Goal: Transaction & Acquisition: Purchase product/service

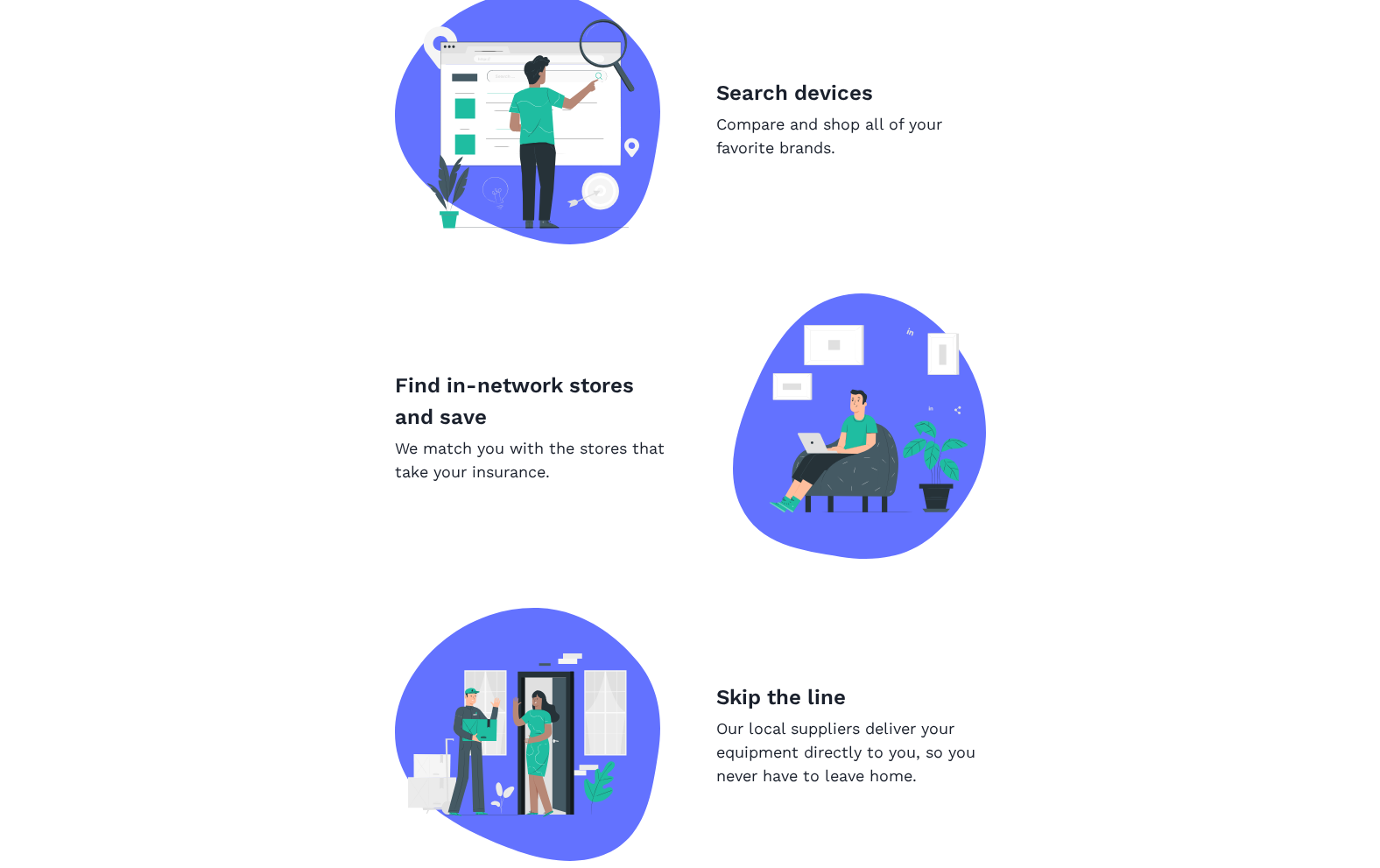
scroll to position [1709, 0]
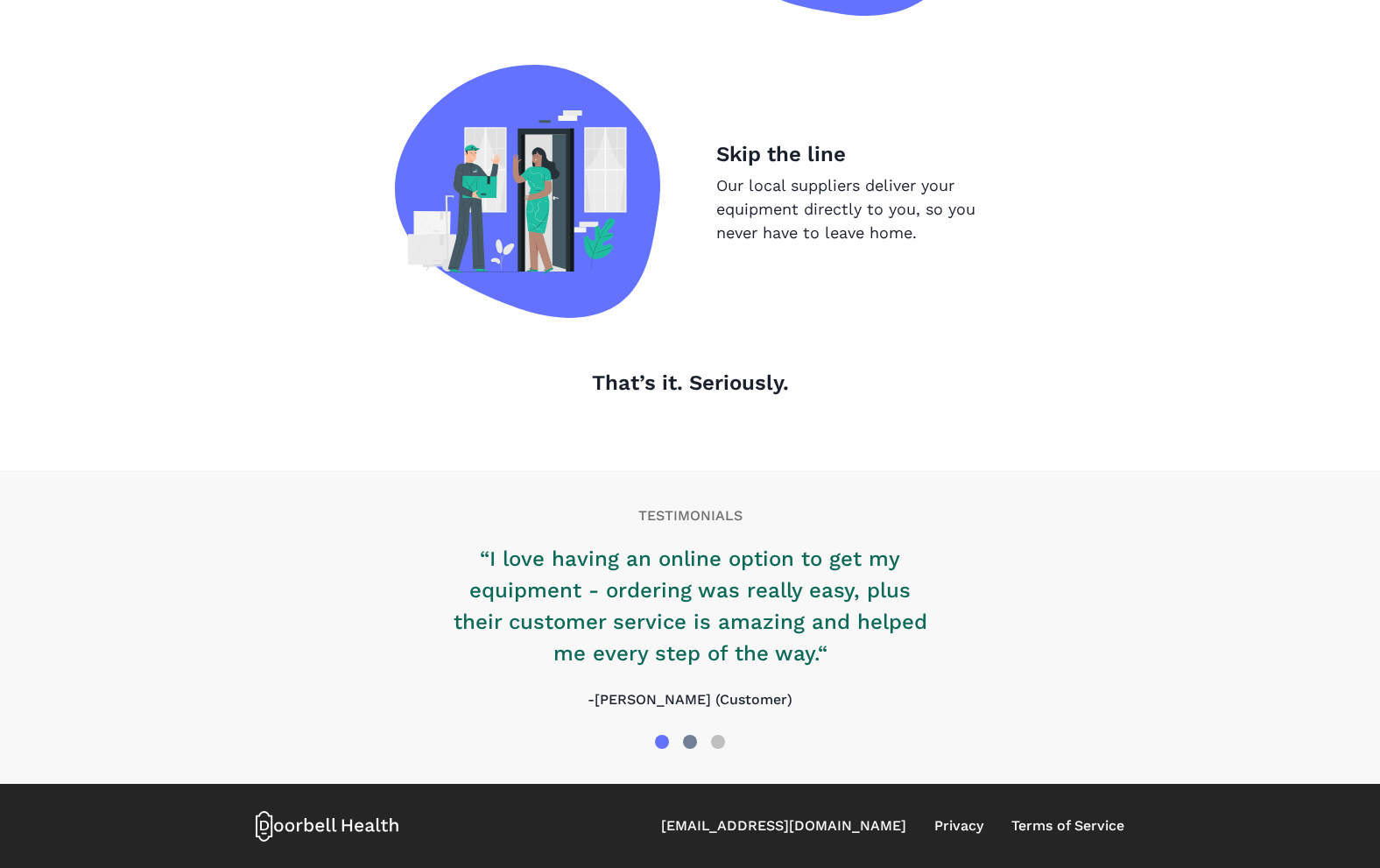
click at [694, 740] on div at bounding box center [690, 742] width 14 height 14
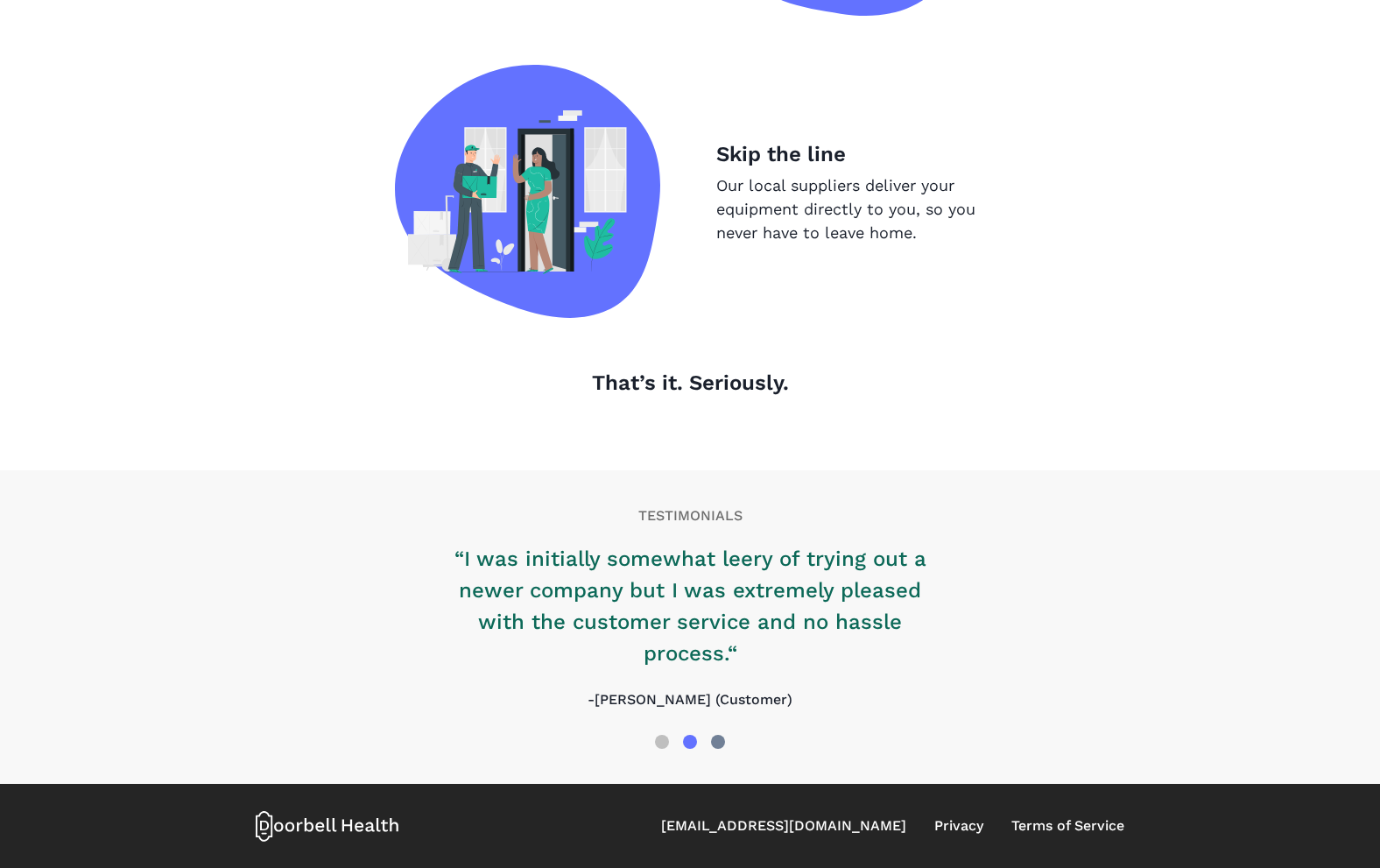
click at [714, 740] on div at bounding box center [718, 742] width 14 height 14
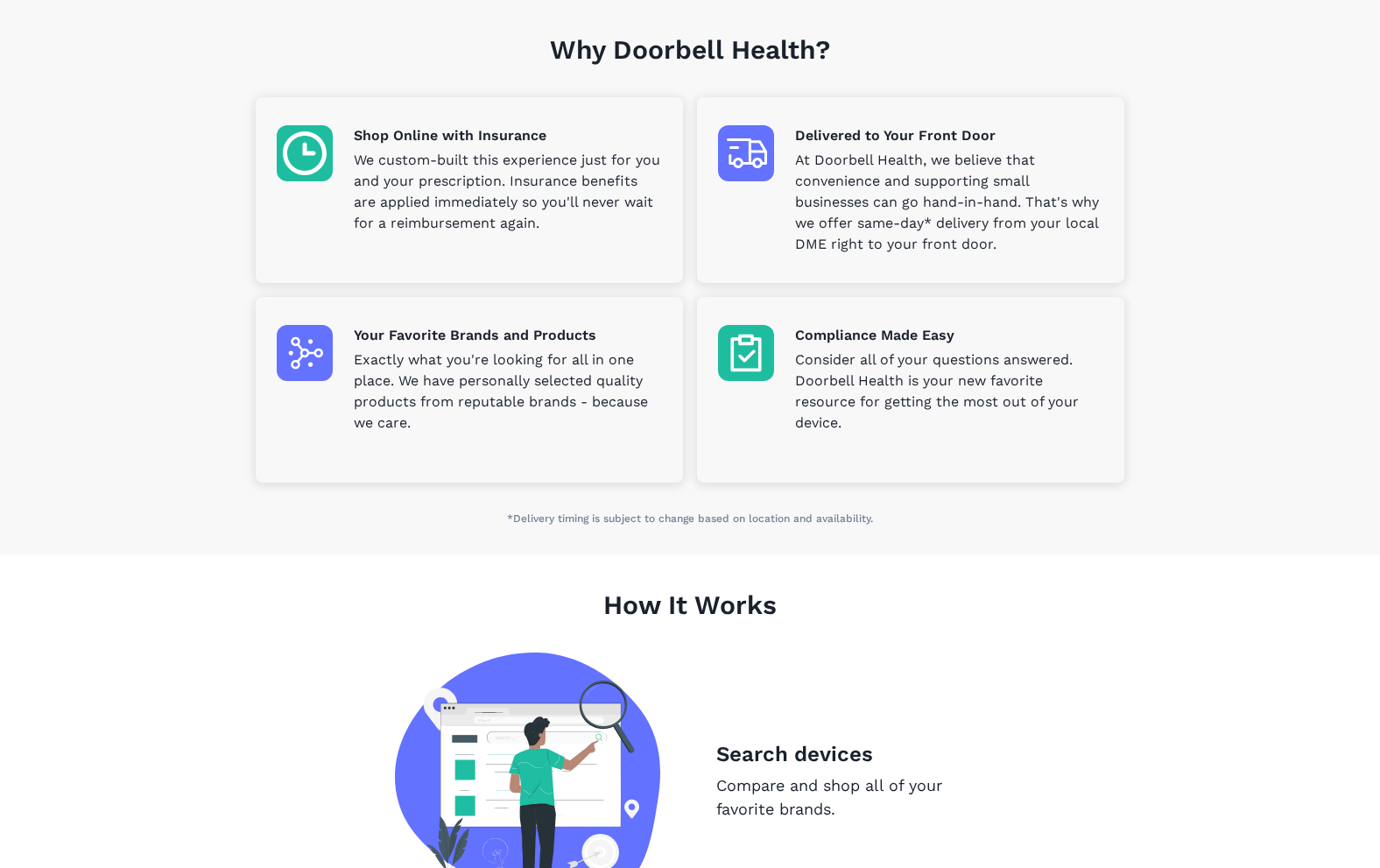
scroll to position [509, 0]
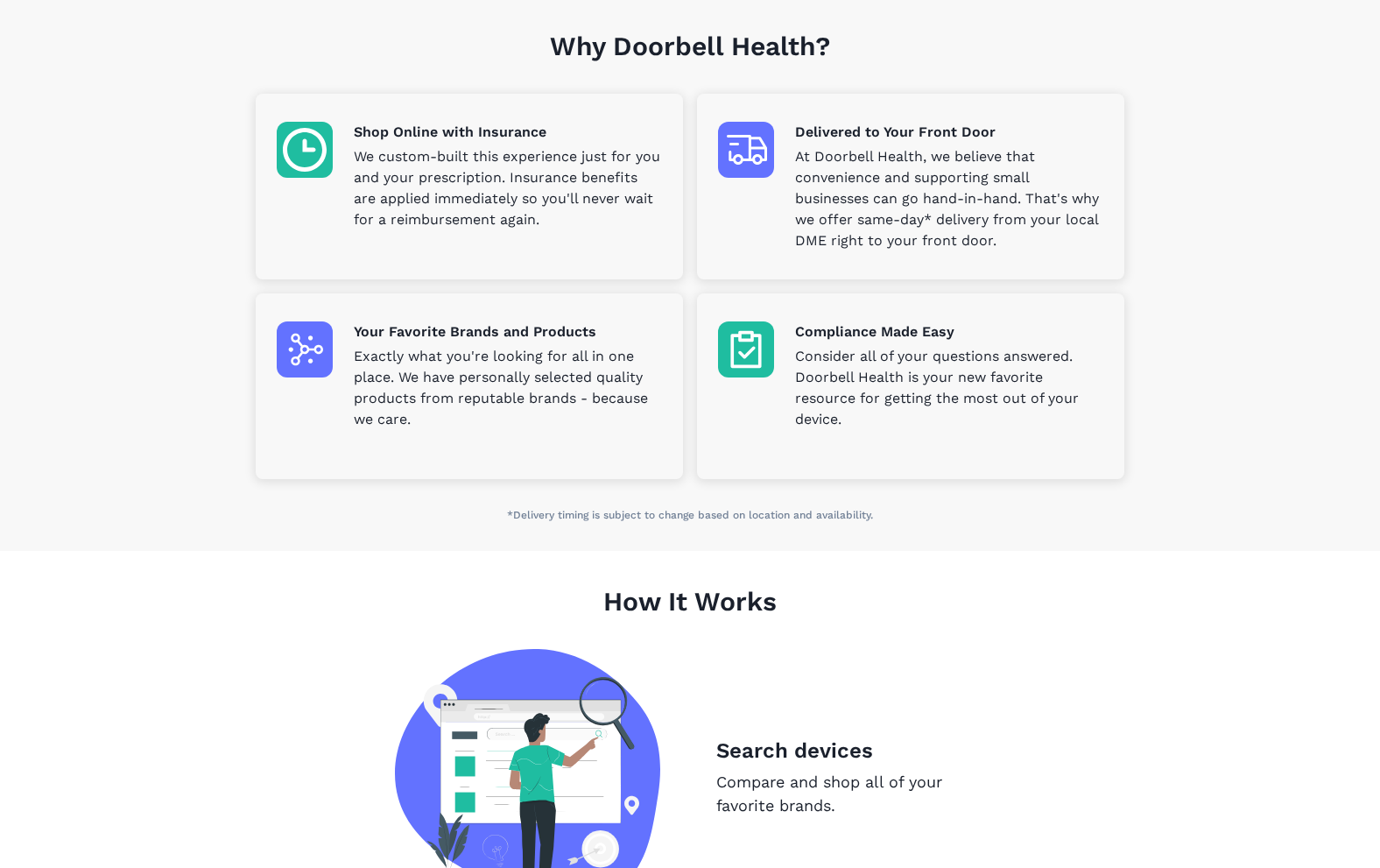
click at [373, 188] on p "We custom-built this experience just for you and your prescription. Insurance b…" at bounding box center [508, 189] width 308 height 84
click at [299, 151] on img at bounding box center [305, 149] width 56 height 56
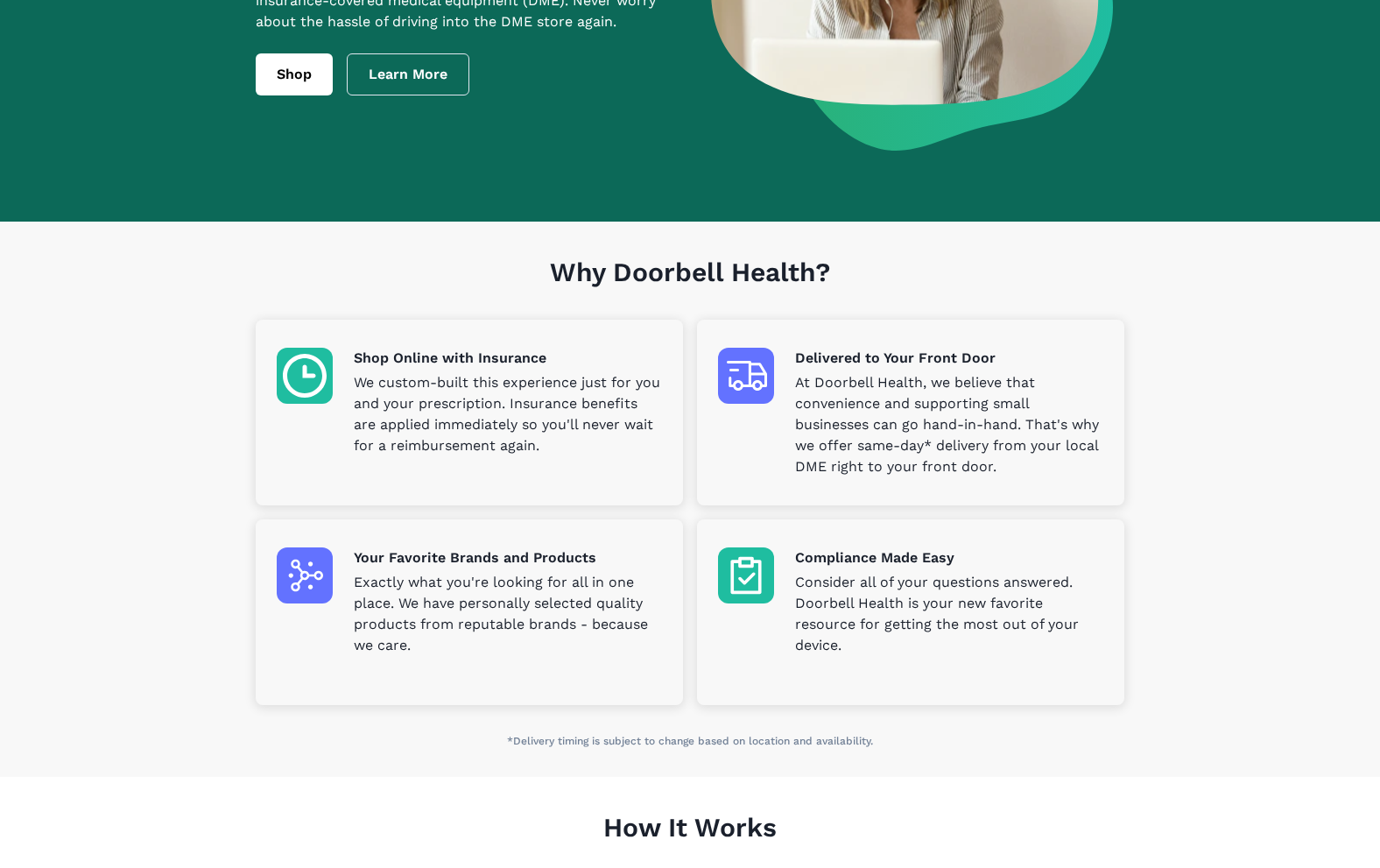
scroll to position [0, 0]
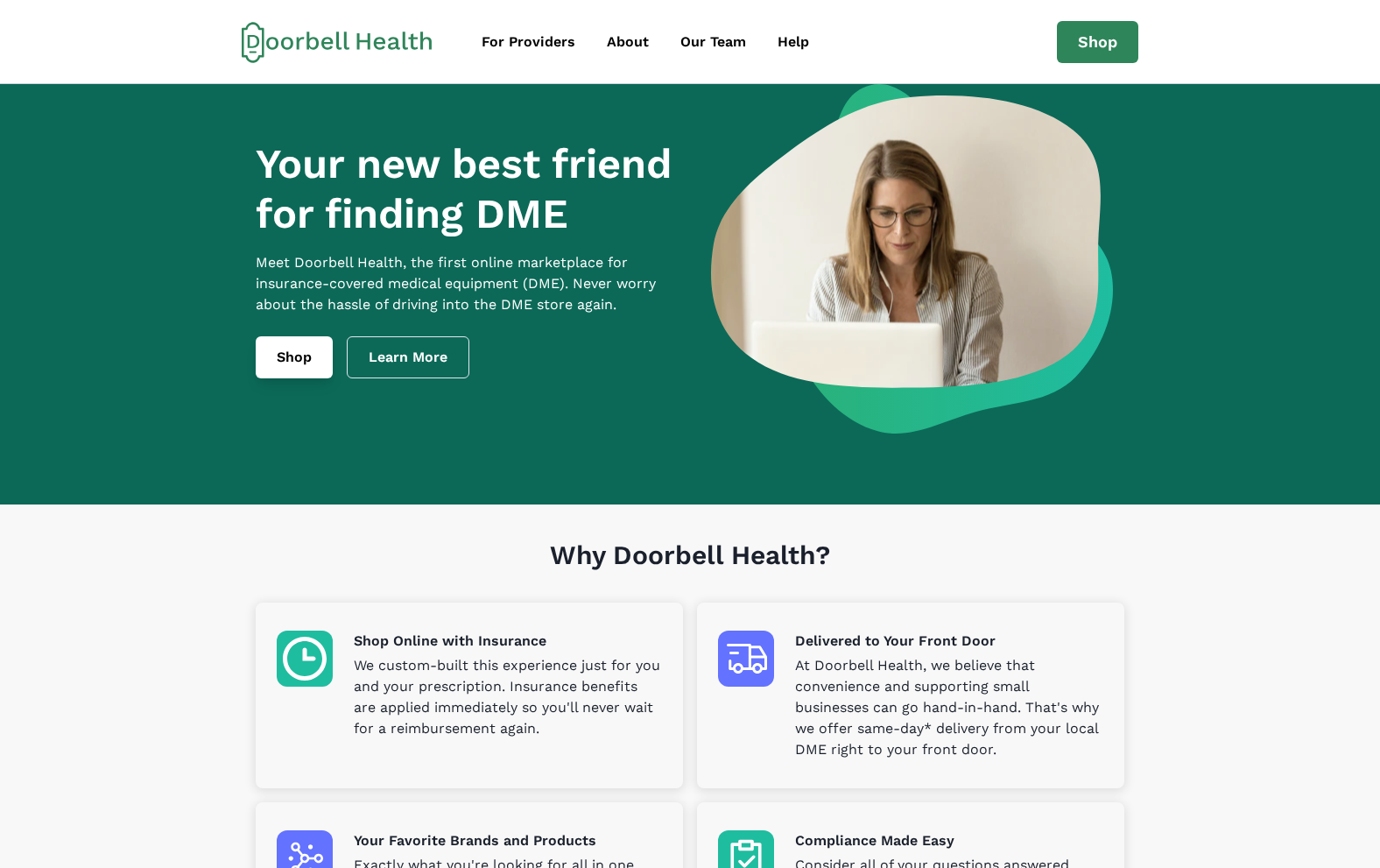
click at [296, 372] on link "Shop" at bounding box center [295, 357] width 77 height 42
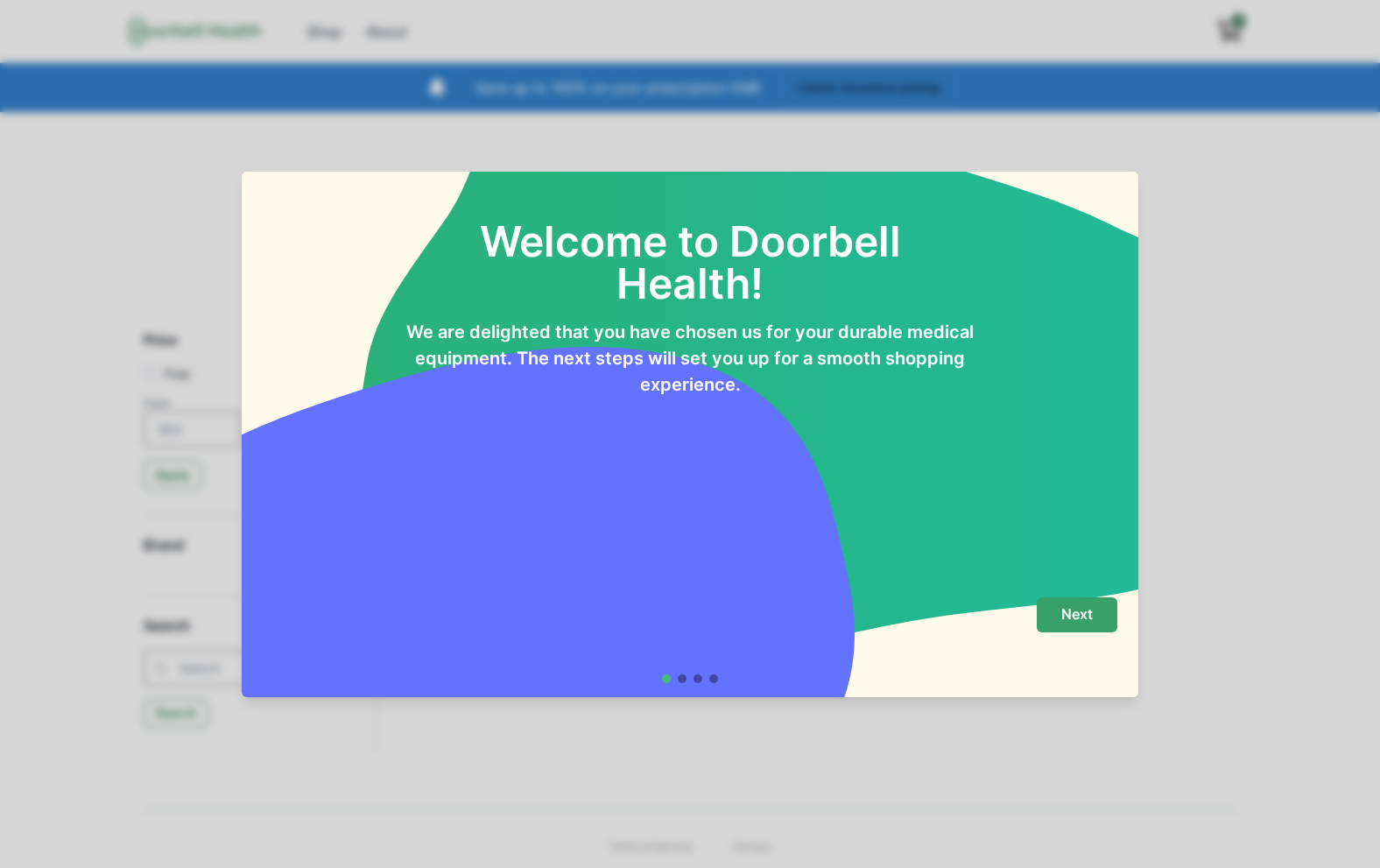
click at [1057, 607] on button "Next" at bounding box center [1077, 615] width 81 height 35
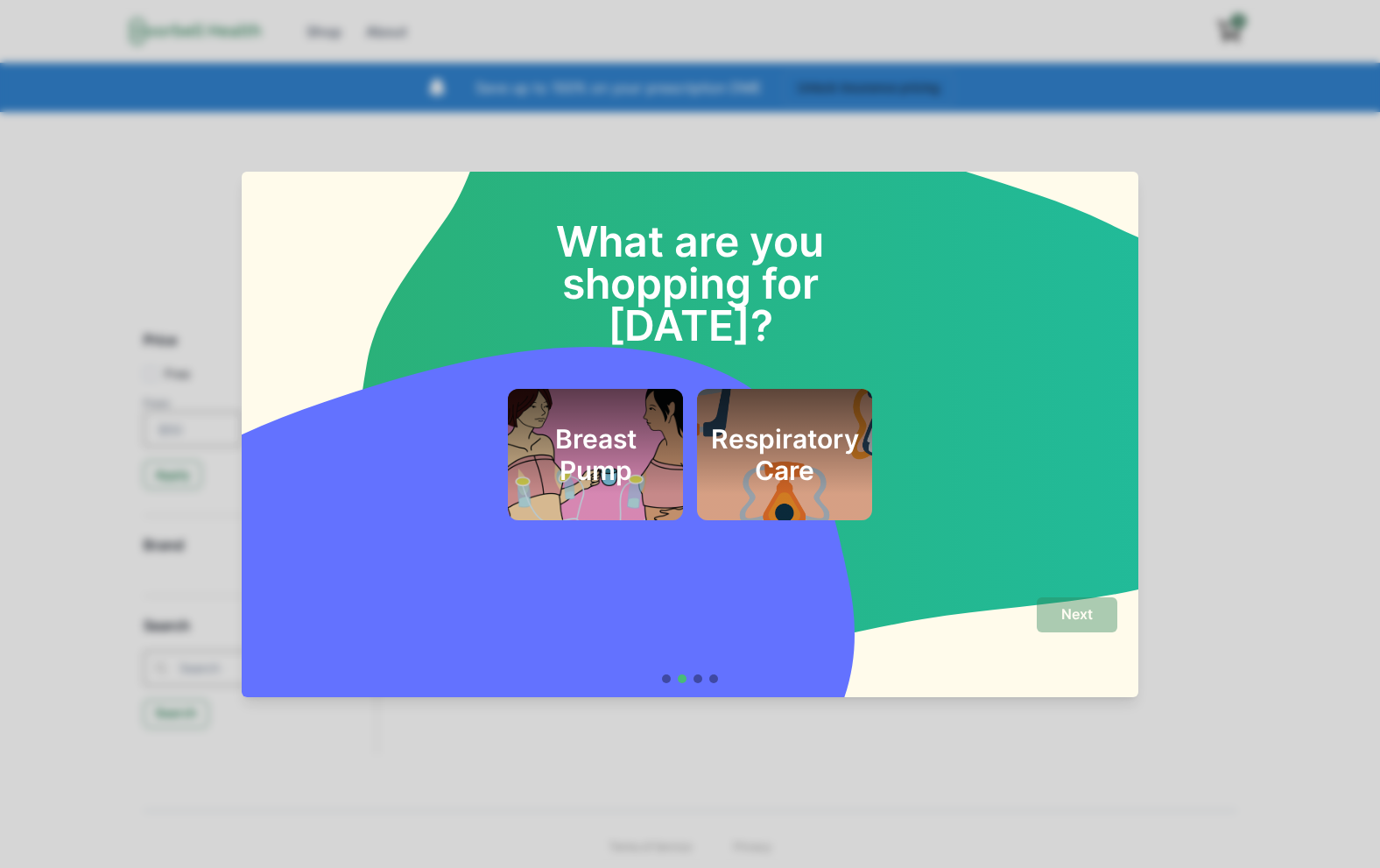
click at [785, 423] on h2 "Respiratory Care" at bounding box center [784, 455] width 148 height 63
click at [786, 423] on h2 "Respiratory Care" at bounding box center [784, 455] width 148 height 63
click at [792, 423] on h2 "Respiratory Care" at bounding box center [784, 455] width 148 height 63
click at [1099, 618] on button "Next" at bounding box center [1077, 615] width 81 height 35
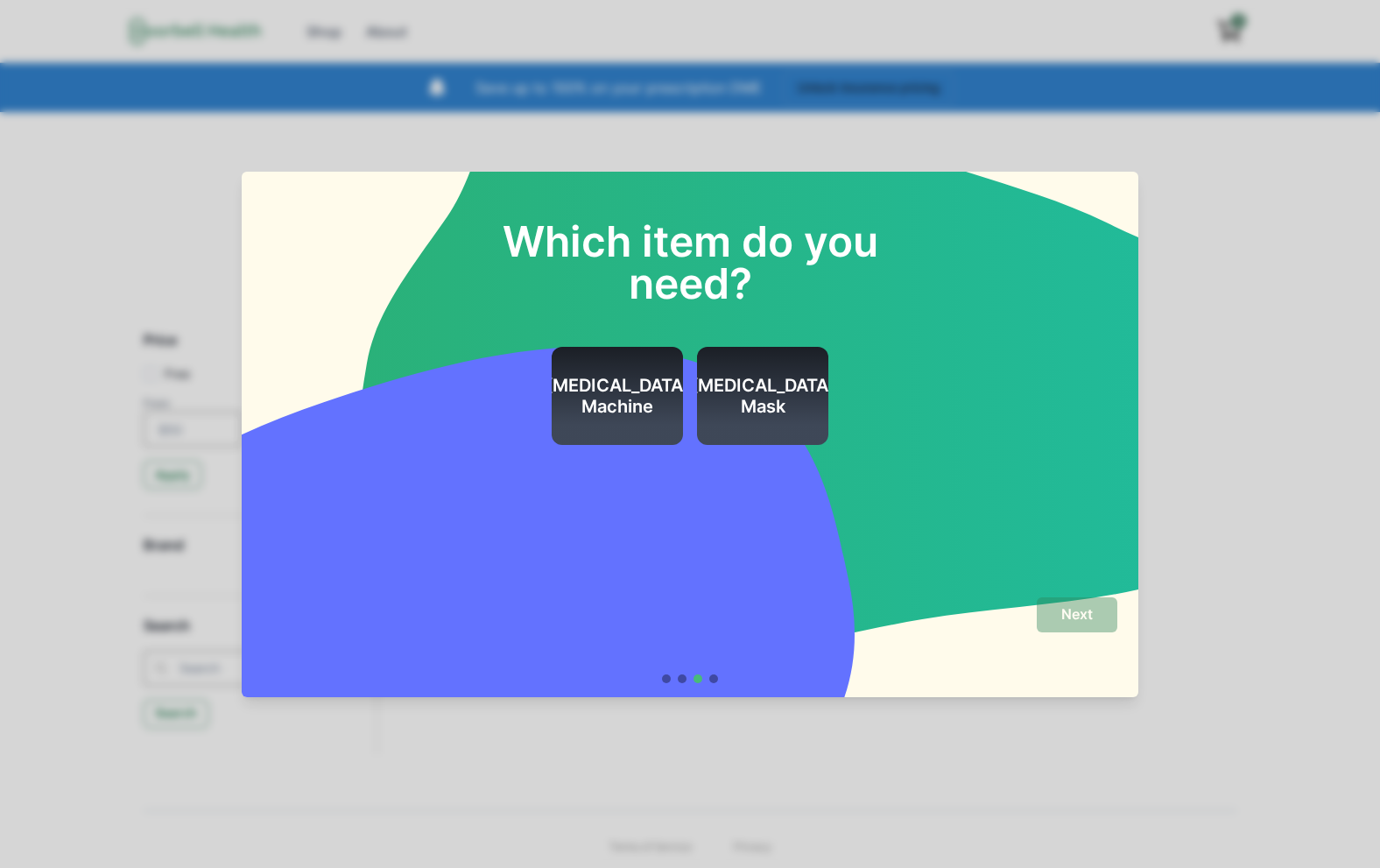
click at [601, 378] on h2 "[MEDICAL_DATA] Machine" at bounding box center [617, 395] width 145 height 42
click at [1084, 613] on p "Next" at bounding box center [1076, 614] width 31 height 17
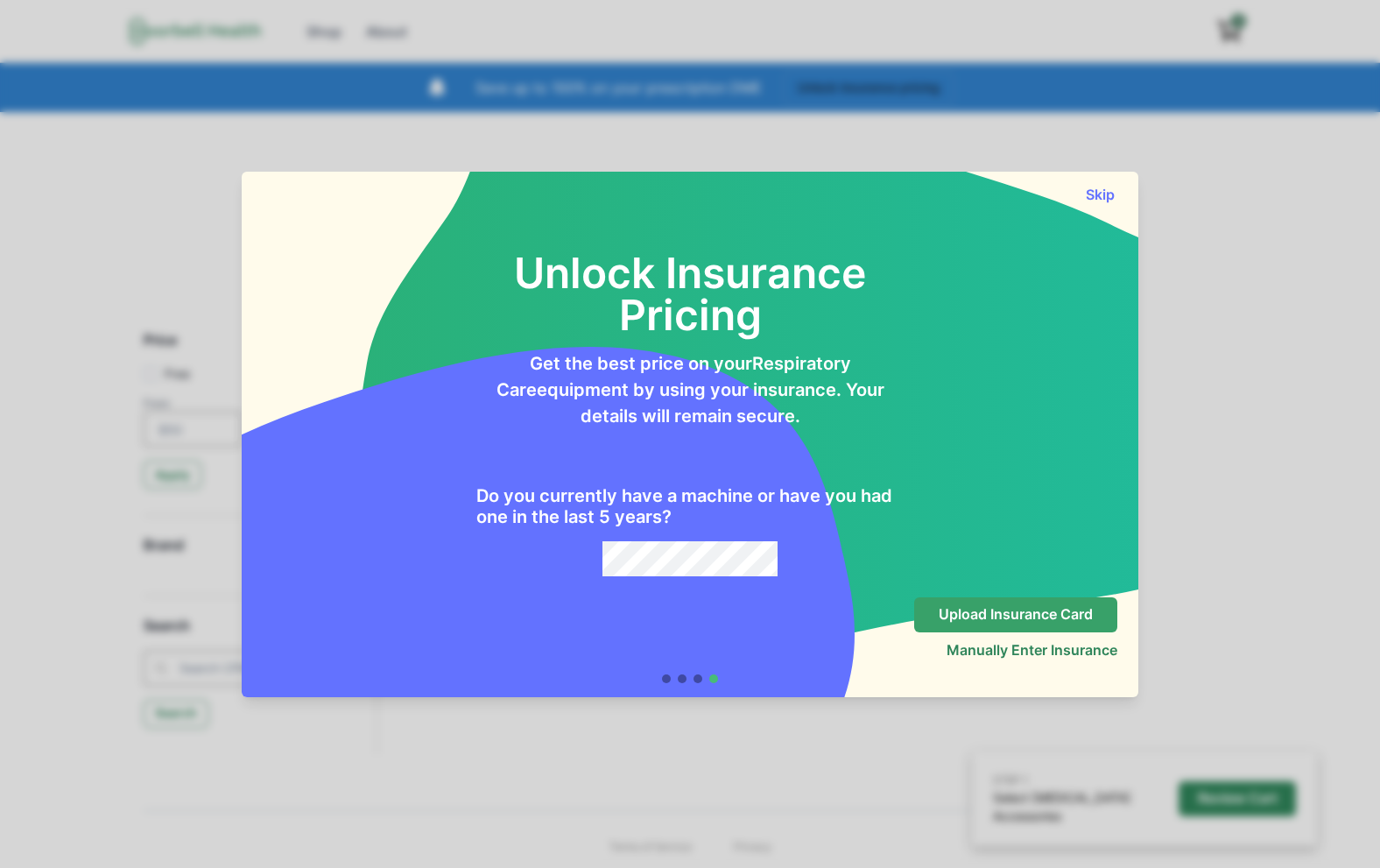
click at [1005, 614] on p "Upload Insurance Card" at bounding box center [1015, 614] width 154 height 17
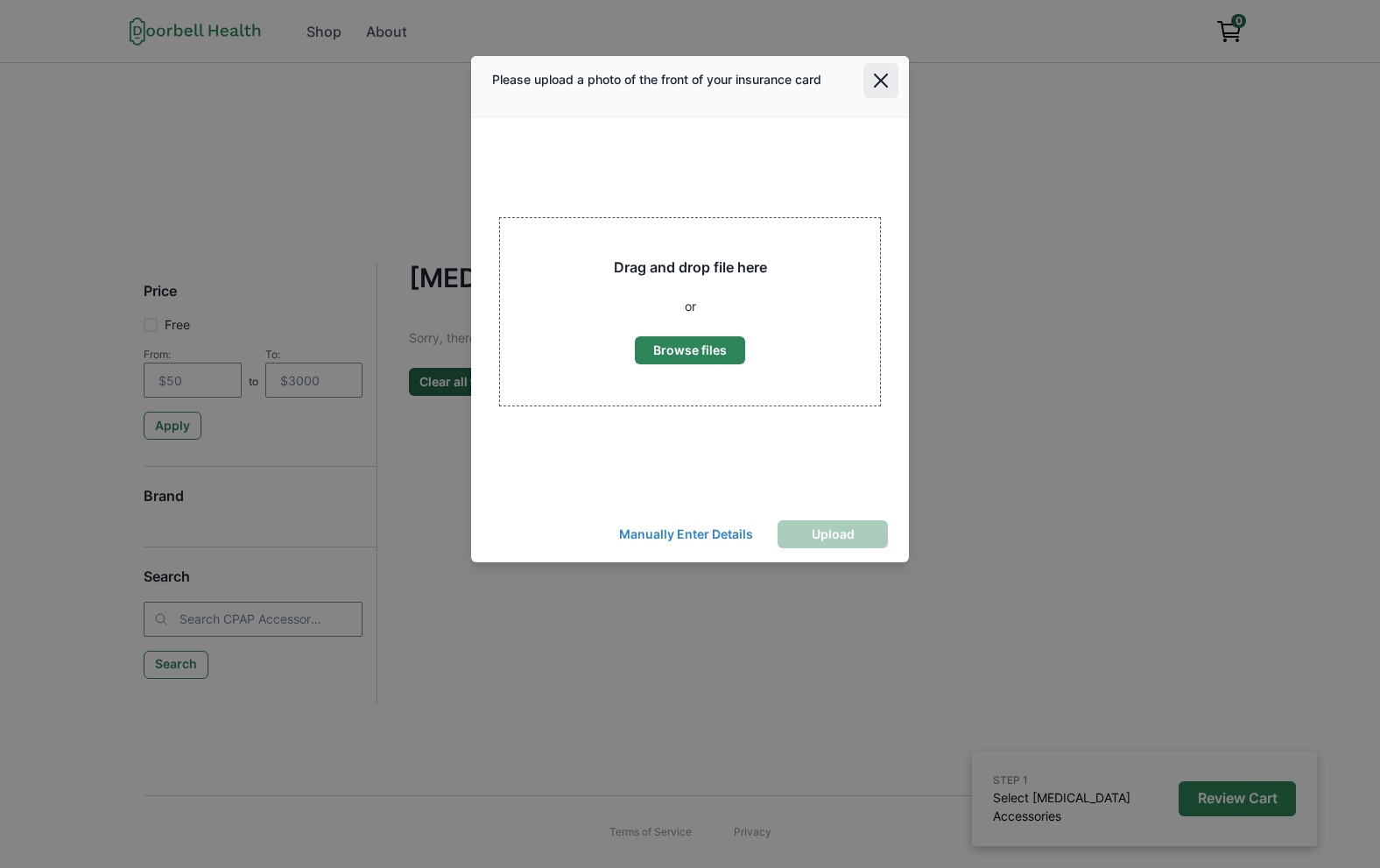
click at [880, 80] on icon "Close" at bounding box center [880, 81] width 14 height 14
